Goal: Information Seeking & Learning: Learn about a topic

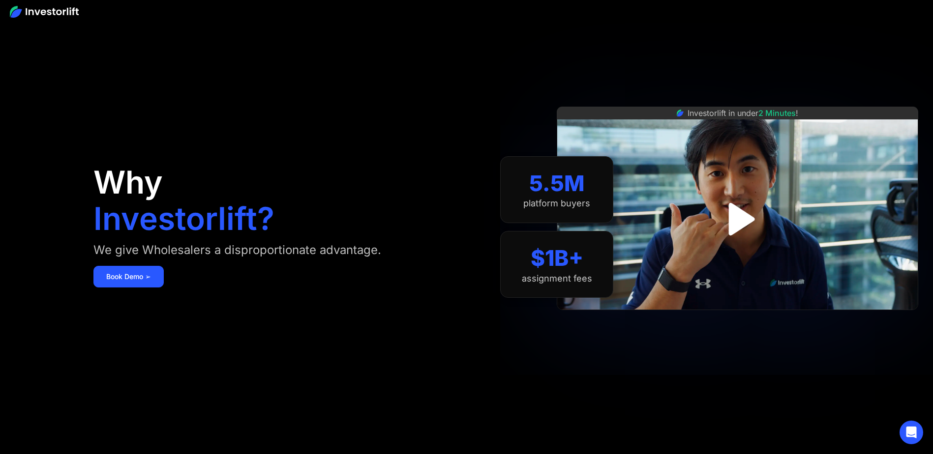
click at [742, 212] on img "open lightbox" at bounding box center [737, 219] width 59 height 59
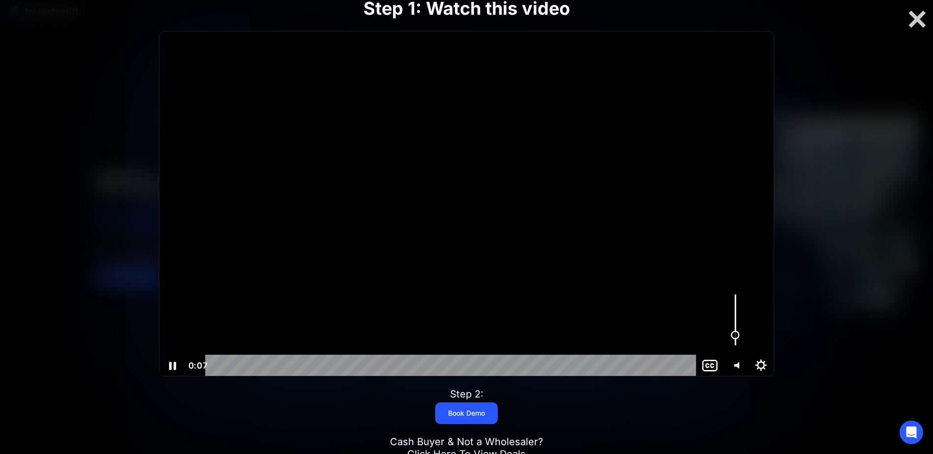
click at [736, 335] on div "Volume" at bounding box center [735, 320] width 26 height 70
click at [735, 337] on div "Volume" at bounding box center [735, 337] width 9 height 9
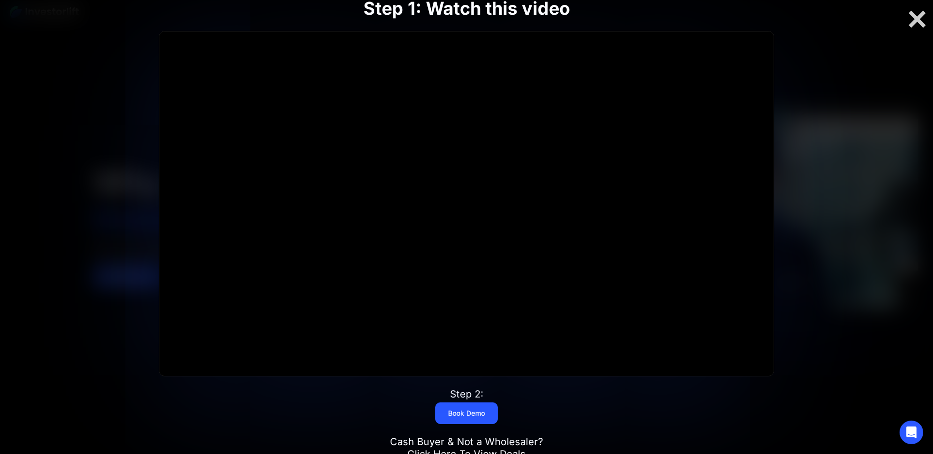
click at [876, 287] on div at bounding box center [466, 227] width 933 height 454
click at [840, 269] on div at bounding box center [466, 227] width 933 height 454
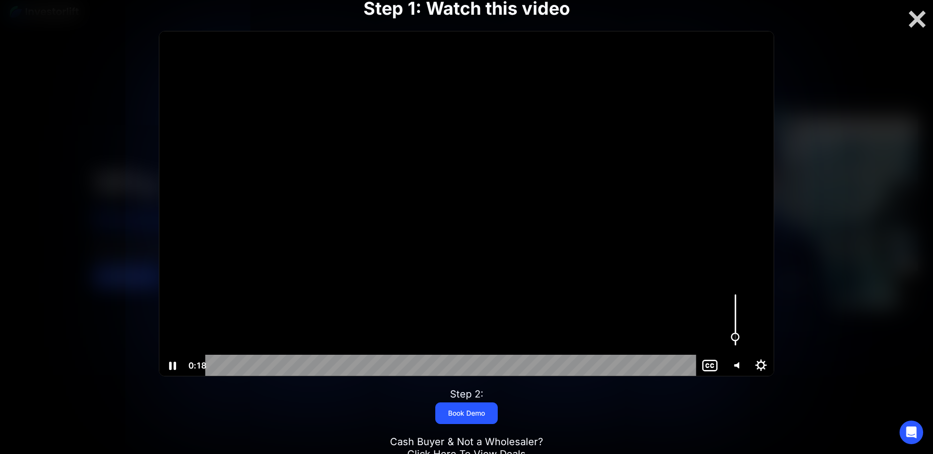
click at [735, 331] on div "Volume" at bounding box center [735, 337] width 16 height 16
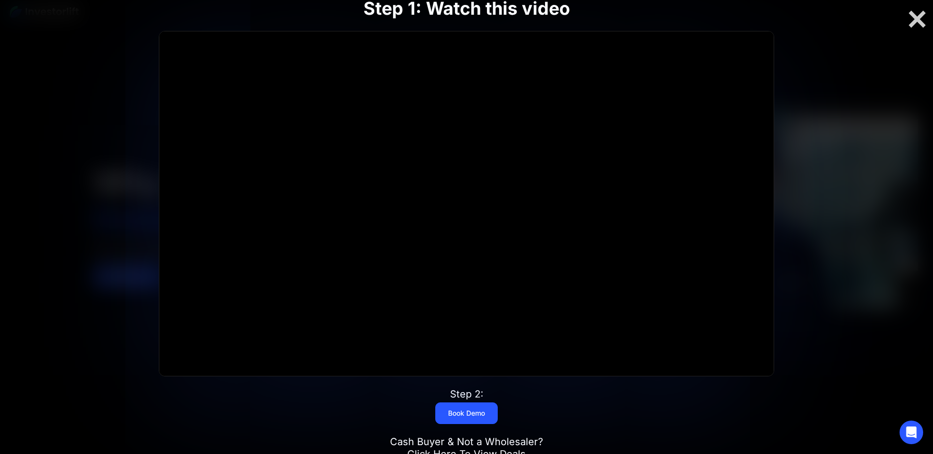
click at [848, 309] on div at bounding box center [466, 227] width 933 height 454
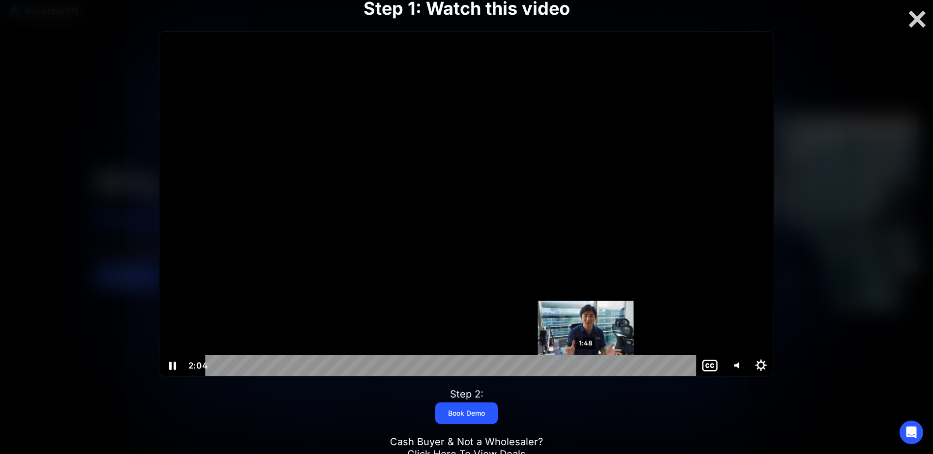
click at [592, 364] on div "1:48" at bounding box center [453, 366] width 476 height 22
click at [578, 365] on div "1:45" at bounding box center [453, 366] width 476 height 22
click at [589, 363] on div "1:49" at bounding box center [453, 366] width 476 height 22
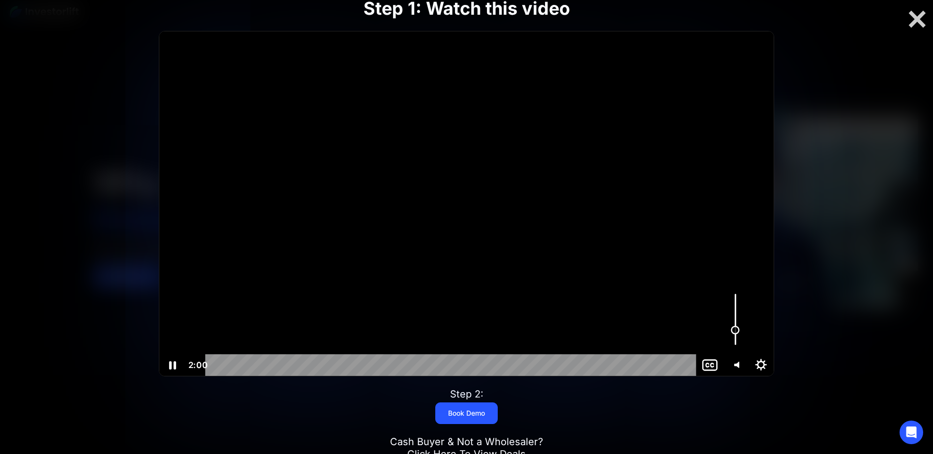
click at [737, 330] on div "Volume" at bounding box center [735, 330] width 9 height 9
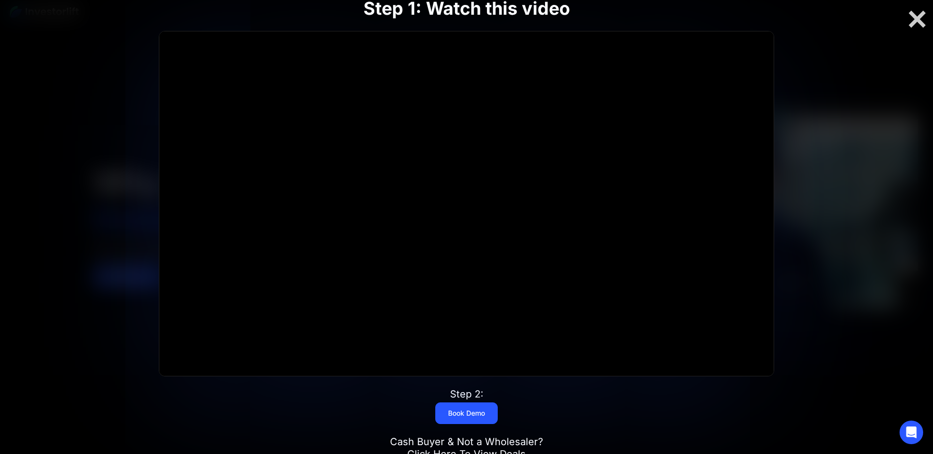
click at [838, 298] on div "Step 1: Watch this video Click for sound @keyframes VOLUME_SMALL_WAVE_FLASH { 0…" at bounding box center [466, 227] width 746 height 522
click at [920, 25] on div at bounding box center [916, 19] width 31 height 21
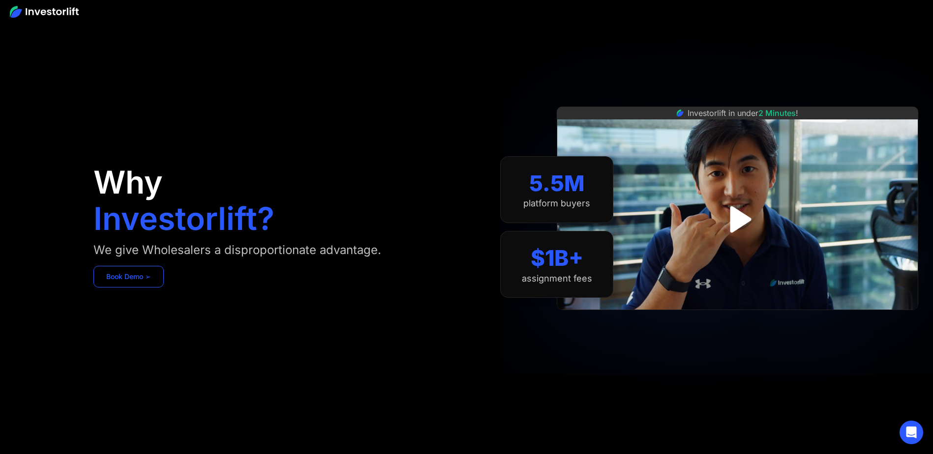
click at [132, 274] on link "Book Demo ➢" at bounding box center [128, 277] width 70 height 22
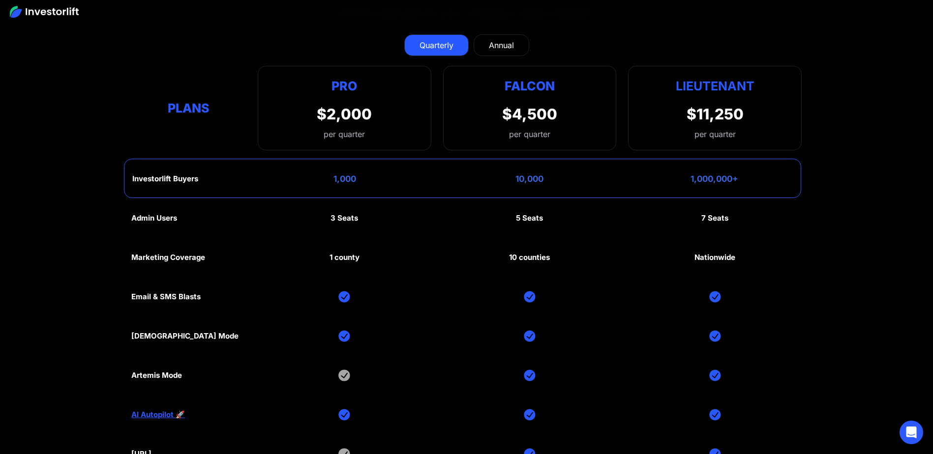
scroll to position [4917, 0]
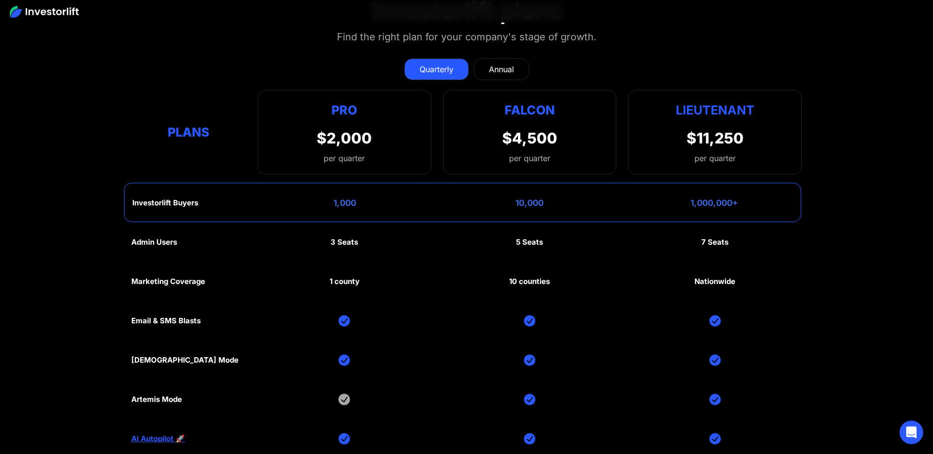
click at [501, 70] on div "Annual" at bounding box center [501, 69] width 25 height 12
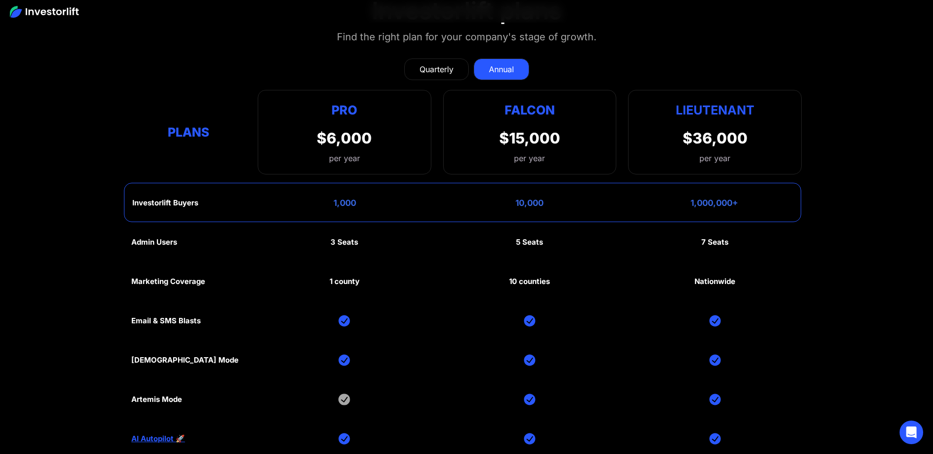
click at [441, 64] on div "Quarterly" at bounding box center [436, 69] width 34 height 12
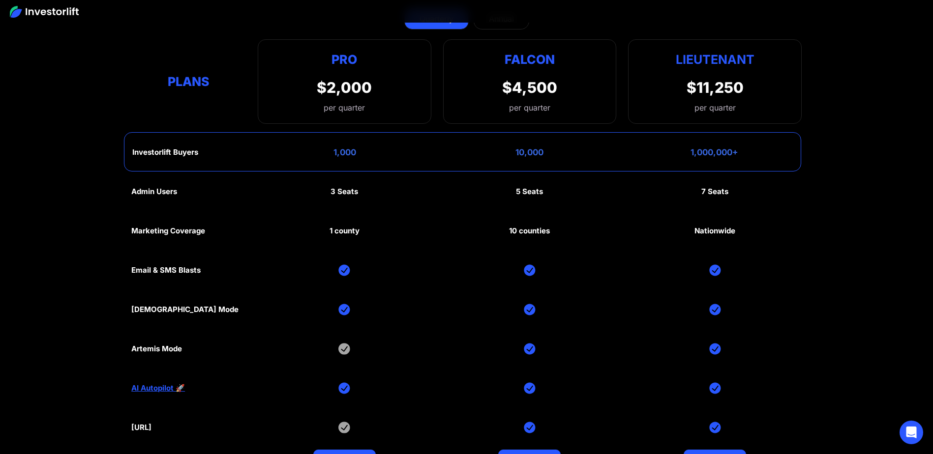
scroll to position [5000, 0]
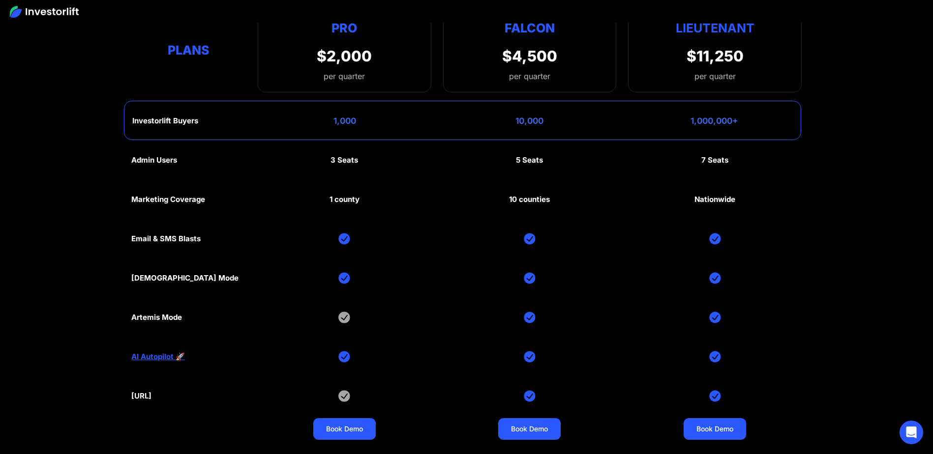
click at [155, 354] on link "AI Autopilot 🚀" at bounding box center [158, 357] width 54 height 9
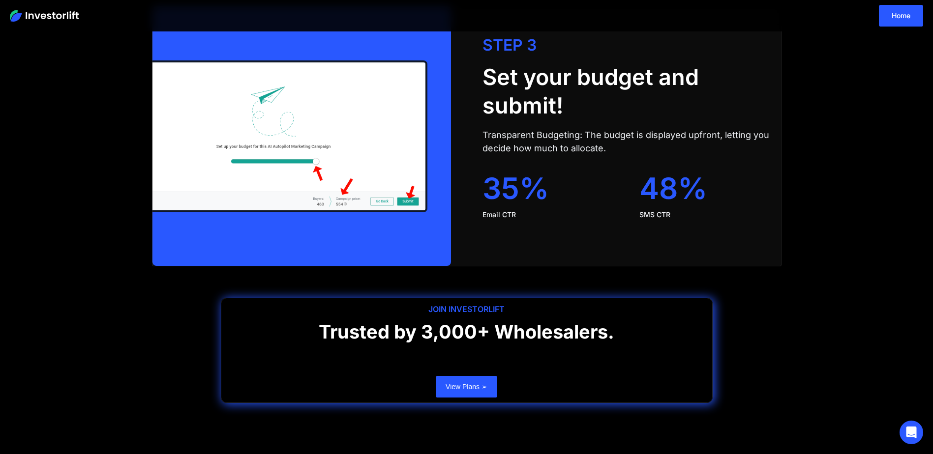
scroll to position [1979, 0]
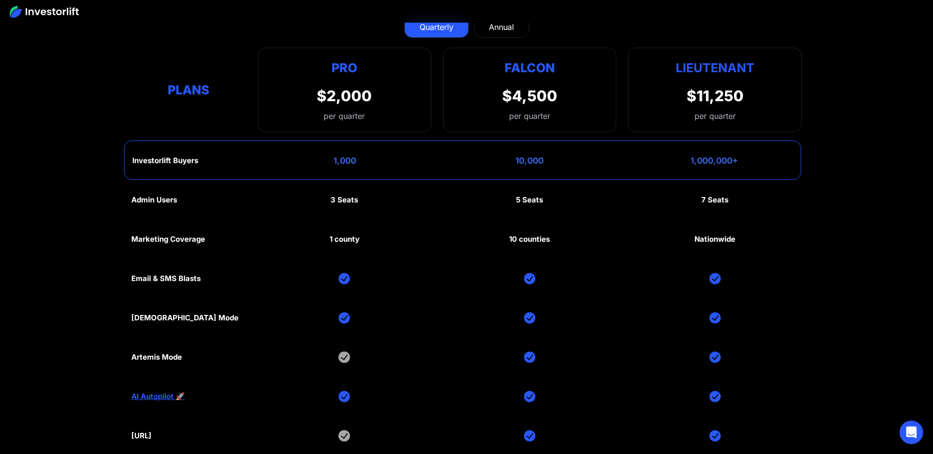
scroll to position [4928, 0]
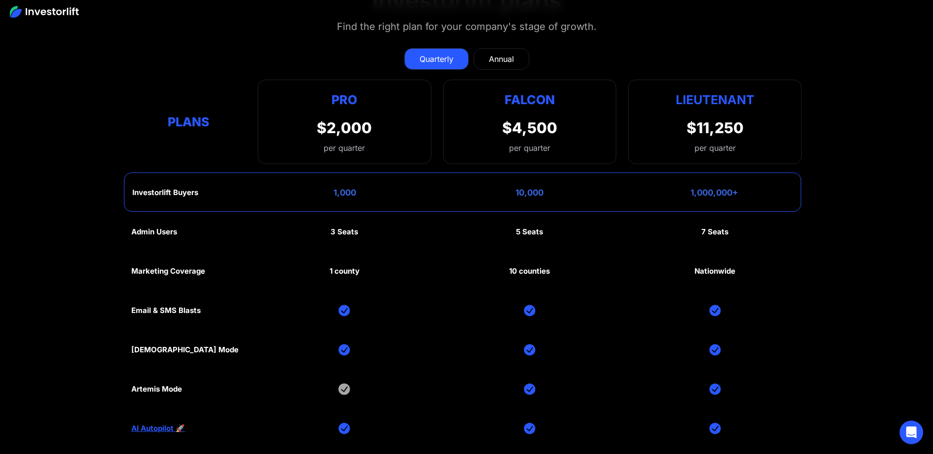
click at [887, 186] on section "Investorlift plans Find the right plan for your company's stage of growth. Quar…" at bounding box center [466, 250] width 933 height 574
click at [823, 151] on section "Investorlift plans Find the right plan for your company's stage of growth. Quar…" at bounding box center [466, 250] width 933 height 574
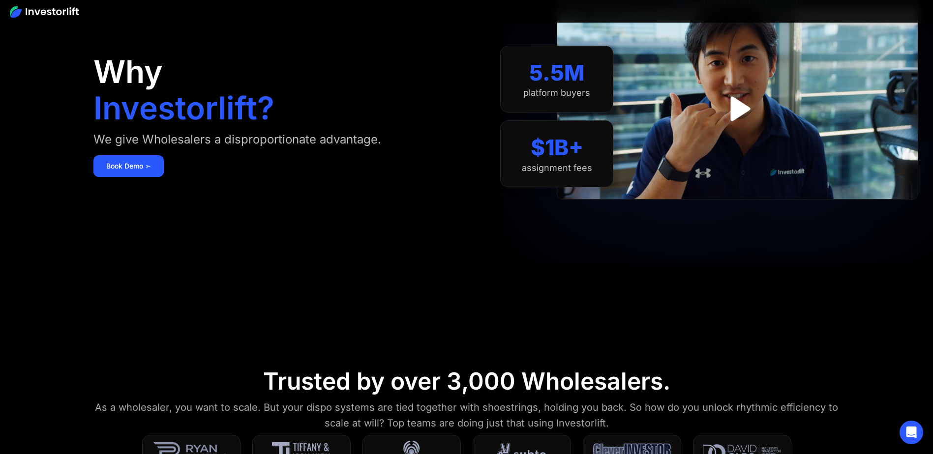
scroll to position [0, 0]
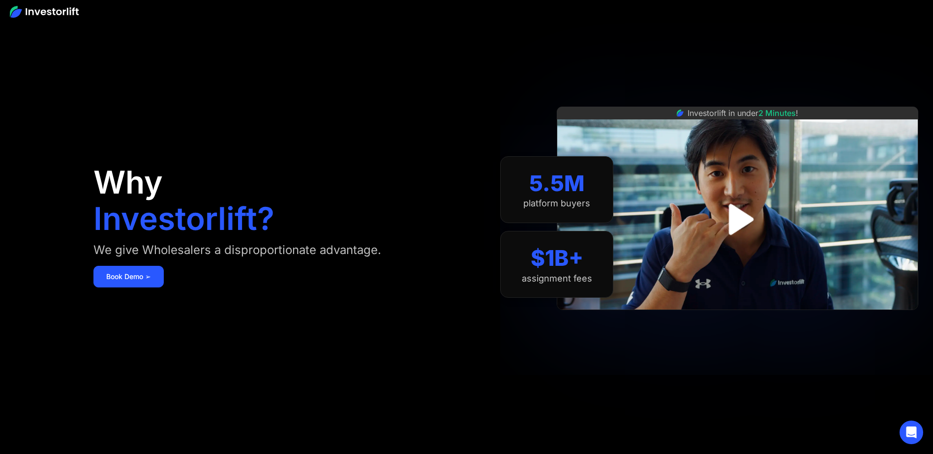
click at [633, 49] on div "Investorlift in under 2 Minutes !" at bounding box center [737, 227] width 361 height 454
click at [751, 68] on div "Investorlift in under 2 Minutes !" at bounding box center [737, 227] width 361 height 454
click at [873, 40] on div "Investorlift in under 2 Minutes !" at bounding box center [737, 227] width 361 height 454
click at [854, 42] on div "Investorlift in under 2 Minutes !" at bounding box center [737, 227] width 361 height 454
click at [887, 35] on div "Investorlift in under 2 Minutes !" at bounding box center [737, 227] width 361 height 454
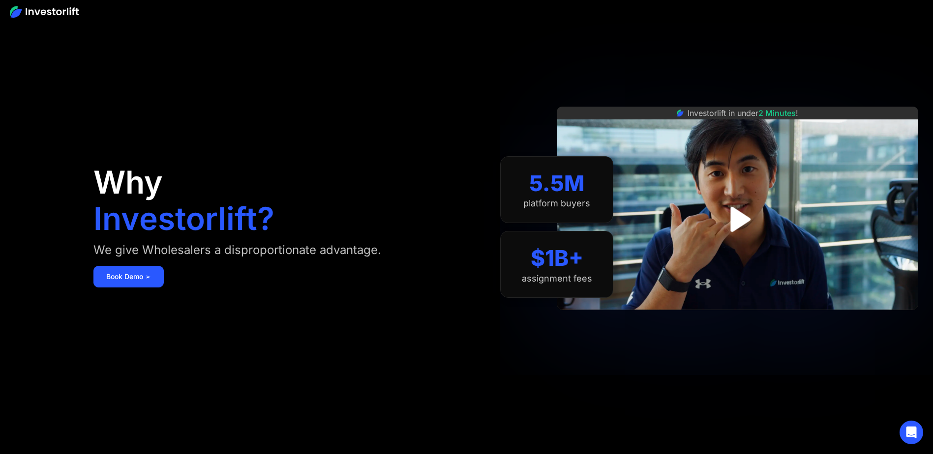
click at [865, 60] on div "Investorlift in under 2 Minutes !" at bounding box center [737, 227] width 361 height 454
click at [853, 54] on div "Investorlift in under 2 Minutes !" at bounding box center [737, 227] width 361 height 454
